Goal: Check status

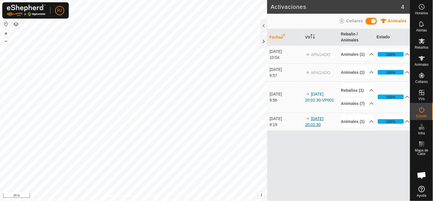
click at [321, 127] on link "[DATE] 20:01:30" at bounding box center [314, 121] width 18 height 11
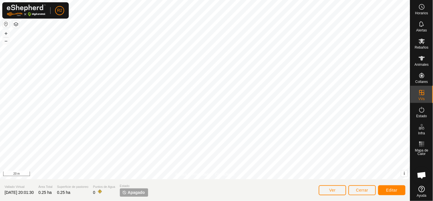
click at [136, 193] on span "Apagado" at bounding box center [136, 192] width 17 height 6
click at [358, 190] on span "Cerrar" at bounding box center [362, 190] width 12 height 5
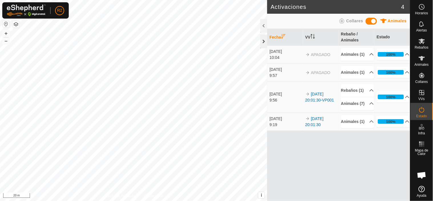
click at [264, 39] on div at bounding box center [263, 42] width 7 height 14
